Goal: Check status: Check status

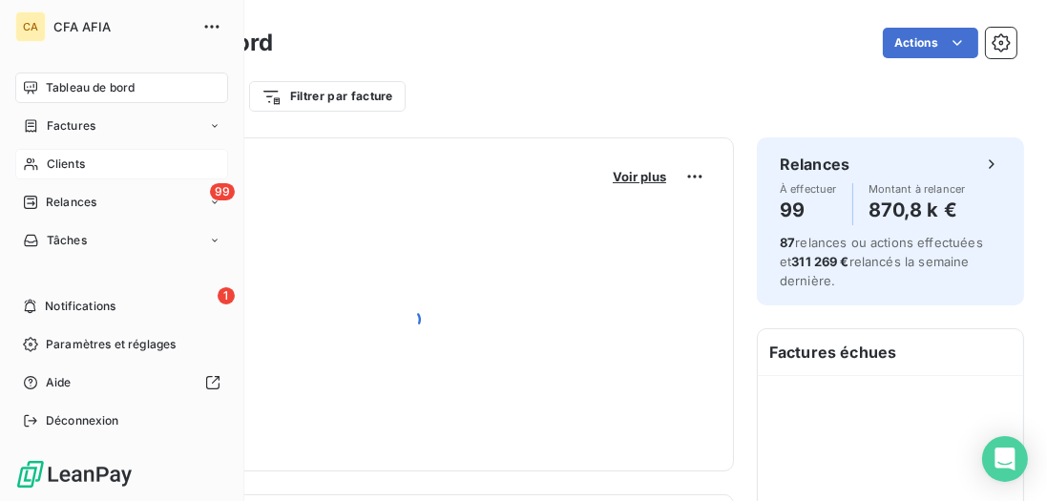
click at [94, 166] on div "Clients" at bounding box center [121, 164] width 213 height 31
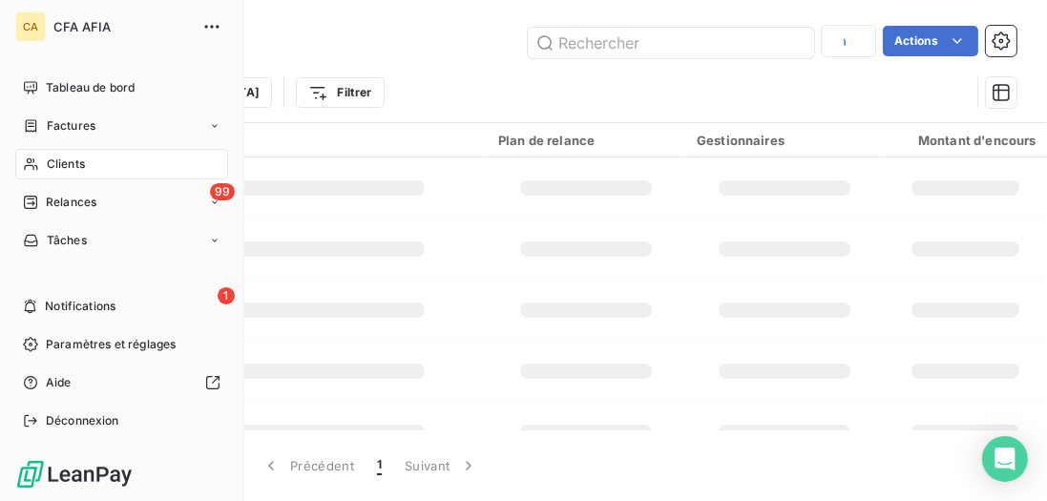
click at [68, 166] on span "Clients" at bounding box center [66, 164] width 38 height 17
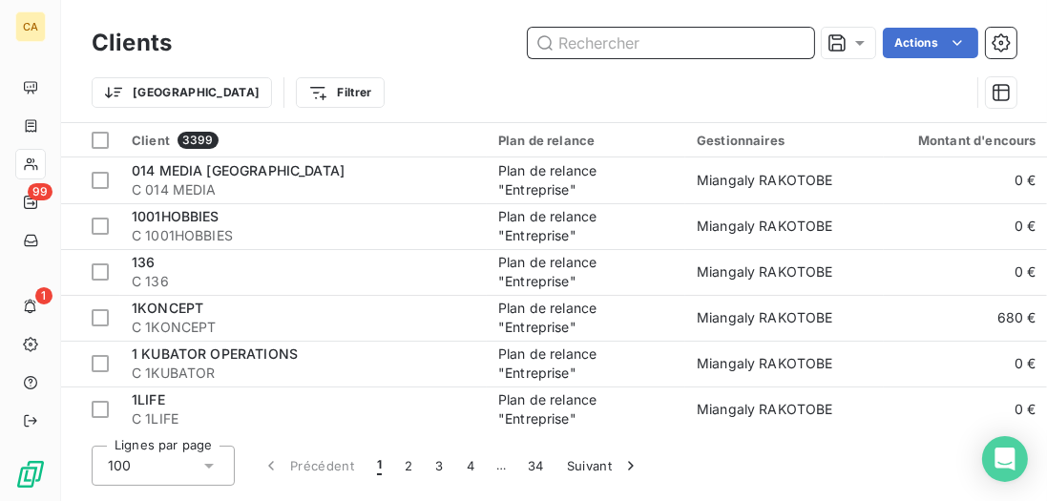
click at [631, 42] on input "text" at bounding box center [671, 43] width 286 height 31
paste input "CABINET [PERSON_NAME]"
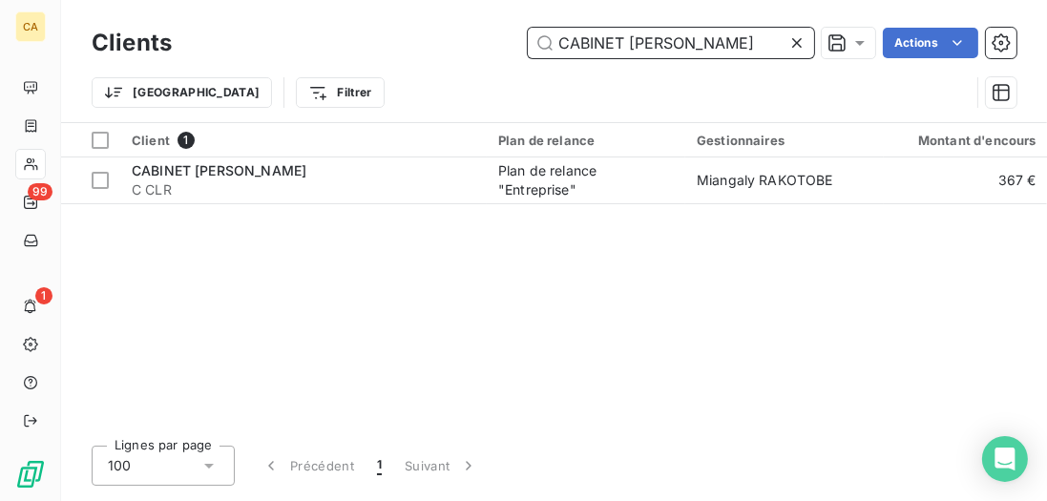
type input "CABINET [PERSON_NAME]"
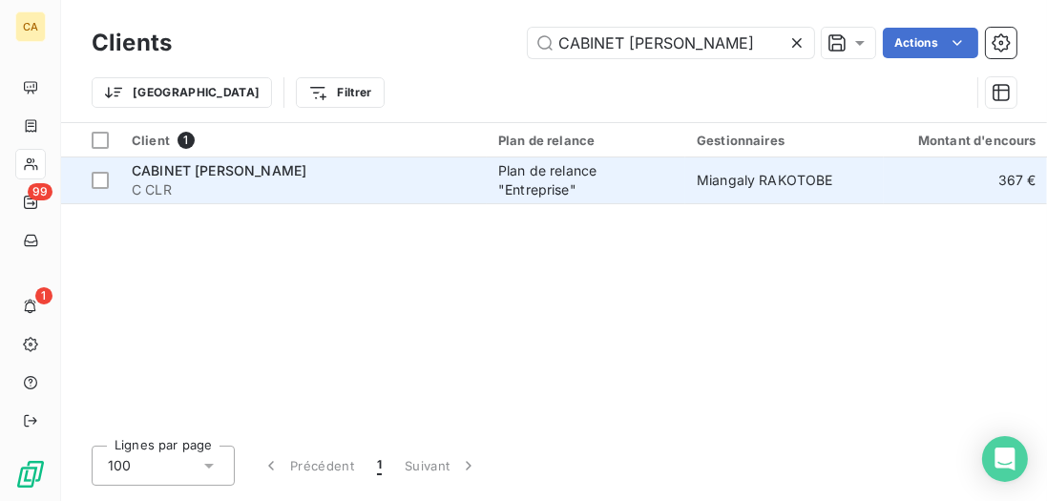
click at [406, 195] on span "C CLR" at bounding box center [304, 189] width 344 height 19
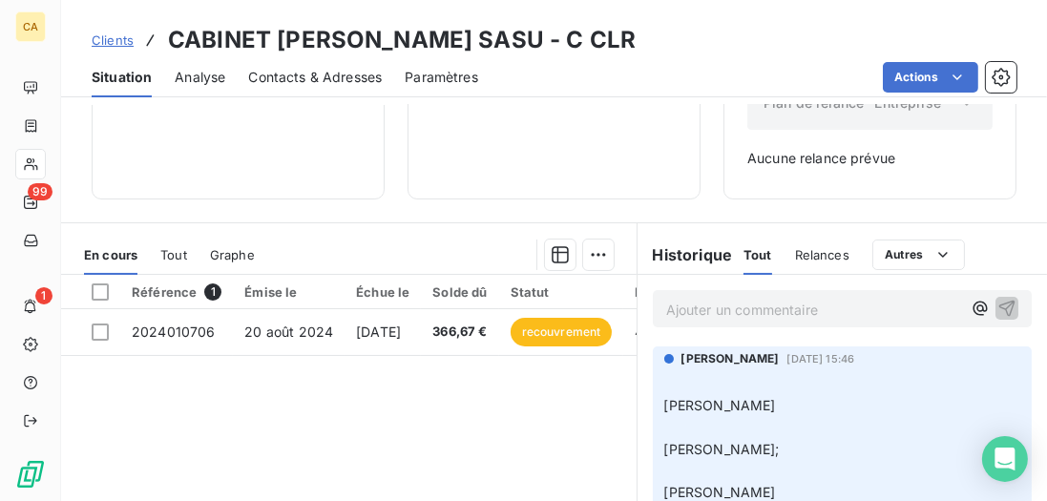
scroll to position [272, 0]
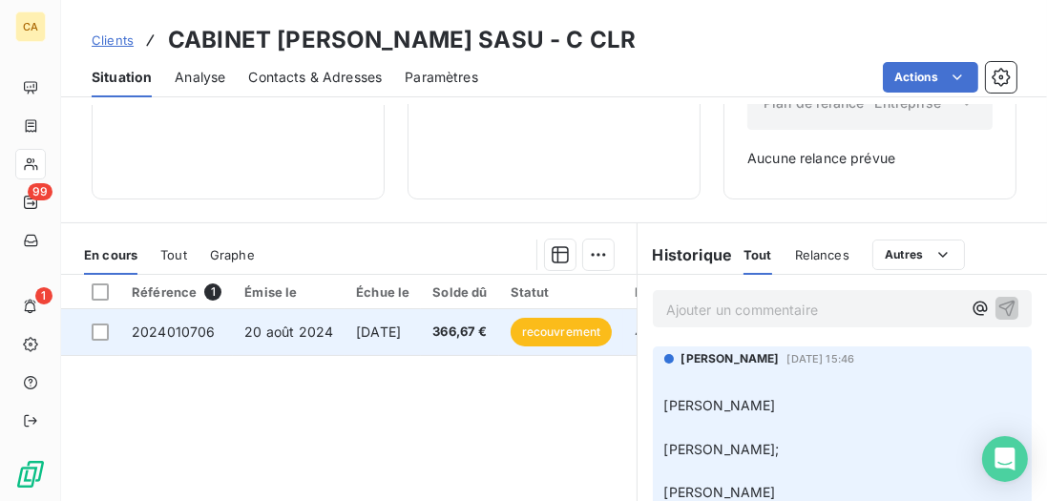
click at [356, 336] on span "[DATE]" at bounding box center [378, 332] width 45 height 16
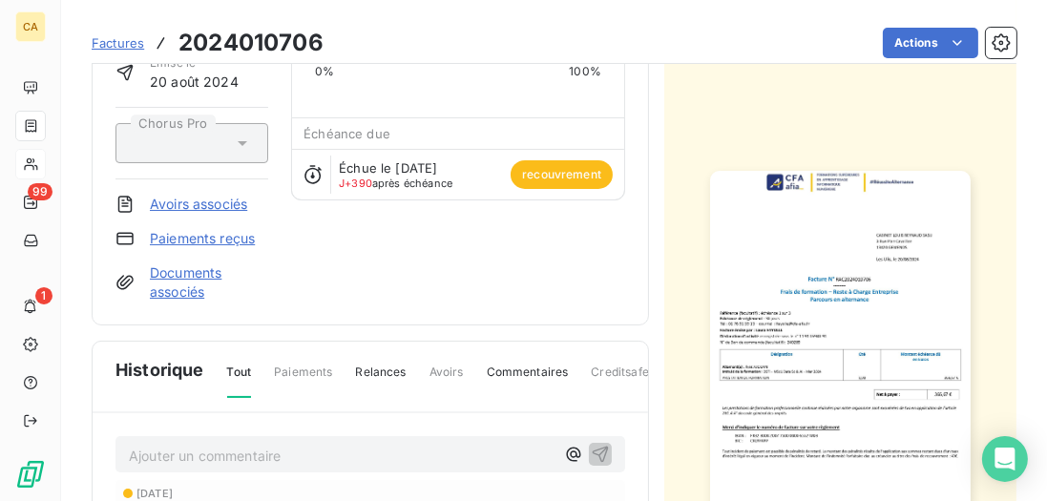
scroll to position [165, 0]
